Goal: Check status: Check status

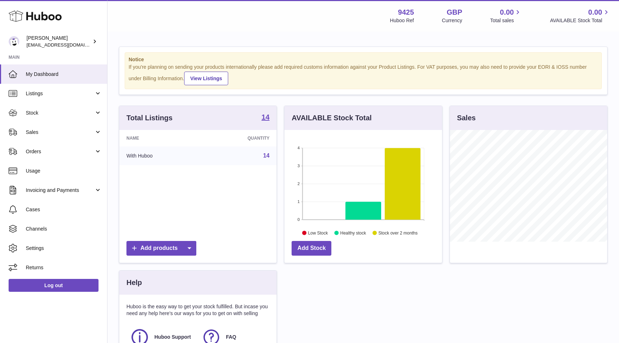
scroll to position [112, 157]
click at [87, 116] on span "Stock" at bounding box center [60, 113] width 68 height 7
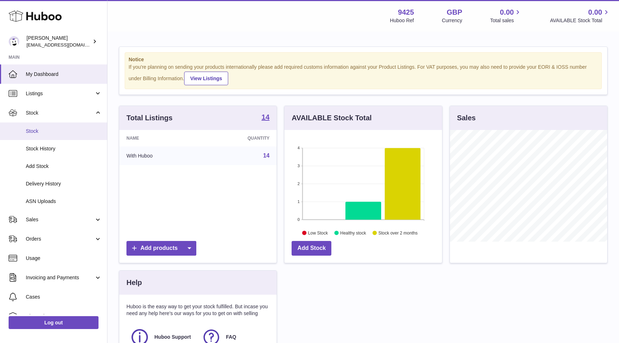
click at [55, 133] on span "Stock" at bounding box center [64, 131] width 76 height 7
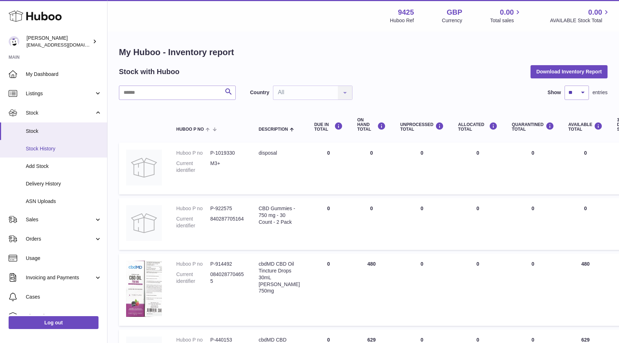
click at [60, 149] on span "Stock History" at bounding box center [64, 148] width 76 height 7
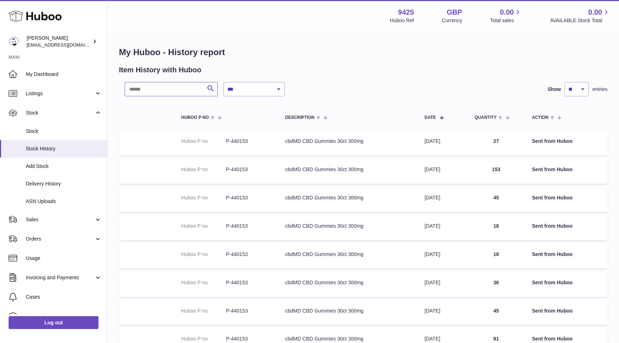
click at [186, 89] on input "text" at bounding box center [171, 89] width 93 height 14
click at [254, 92] on select "**********" at bounding box center [253, 89] width 61 height 14
select select "*"
click at [223, 82] on select "**********" at bounding box center [253, 89] width 61 height 14
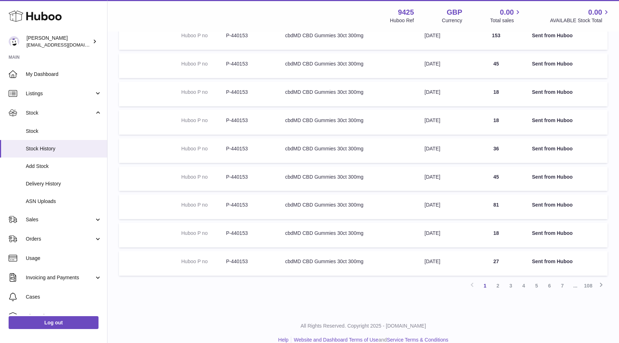
scroll to position [145, 0]
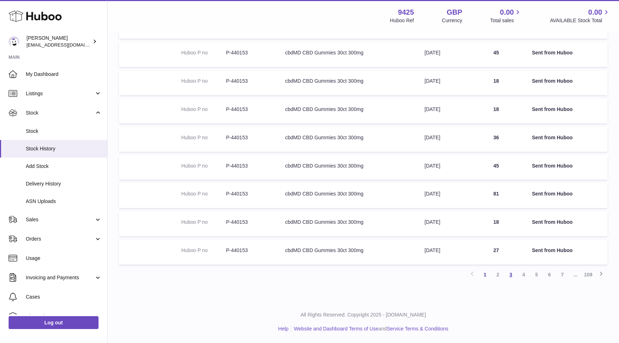
click at [509, 273] on link "3" at bounding box center [510, 274] width 13 height 13
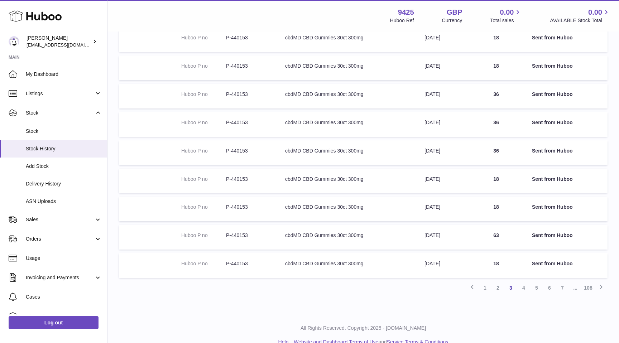
scroll to position [145, 0]
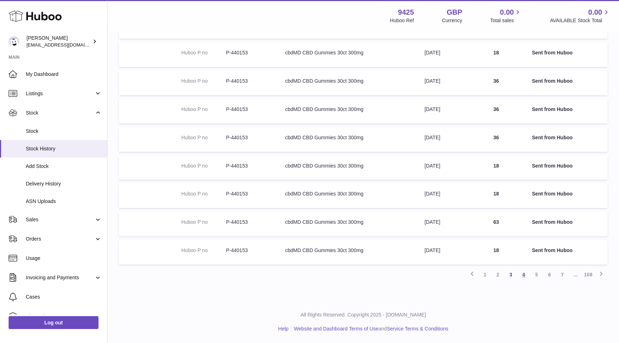
click at [524, 275] on link "4" at bounding box center [523, 274] width 13 height 13
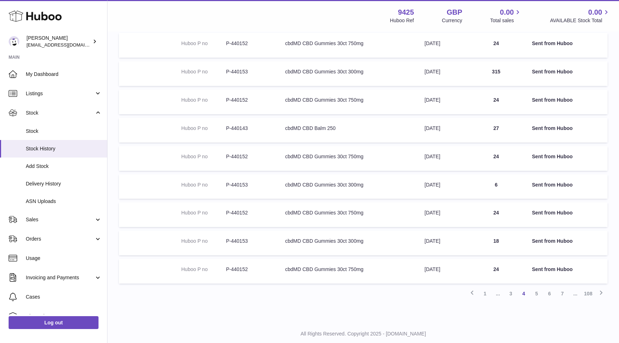
scroll to position [145, 0]
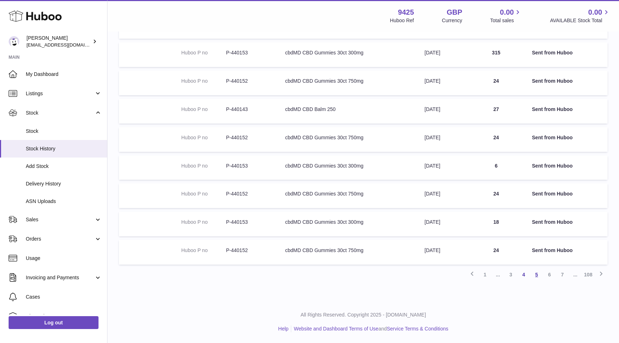
click at [538, 276] on link "5" at bounding box center [536, 274] width 13 height 13
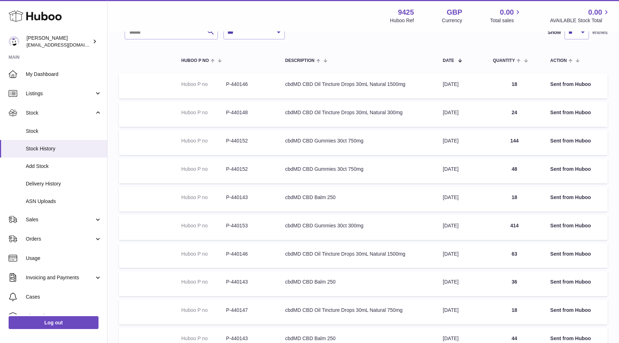
scroll to position [50, 0]
